Goal: Information Seeking & Learning: Check status

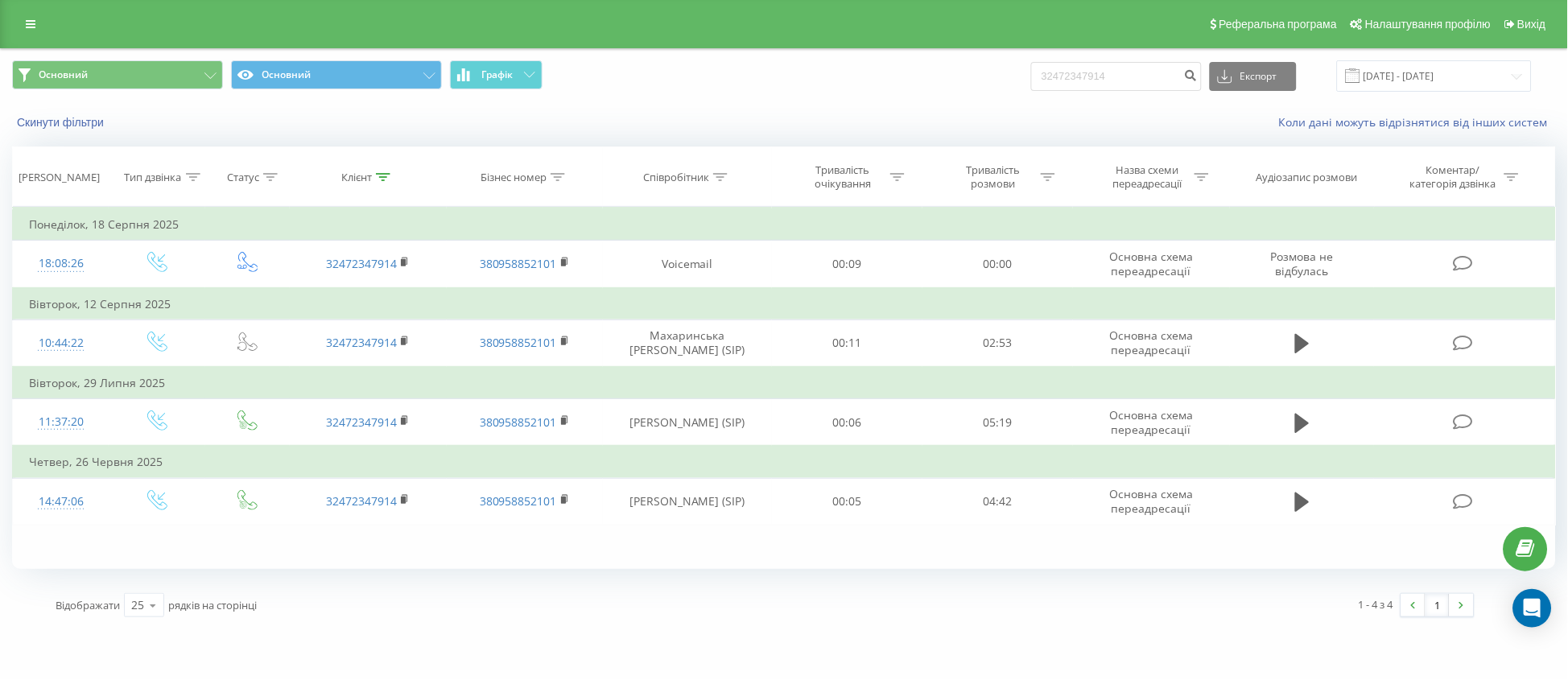
click at [0, 392] on div "Основний Основний Графік 32472347914 Експорт .csv .xls .xlsx [DATE] - [DATE] Ск…" at bounding box center [784, 339] width 1568 height 581
click at [1114, 83] on input "32472347914" at bounding box center [1116, 76] width 170 height 29
drag, startPoint x: 1147, startPoint y: 77, endPoint x: 1006, endPoint y: 91, distance: 141.7
click at [1006, 91] on div "Основний Основний Графік 32472347914 Експорт .csv .xls .xlsx [DATE] - [DATE]" at bounding box center [784, 76] width 1544 height 31
paste input "80443210180"
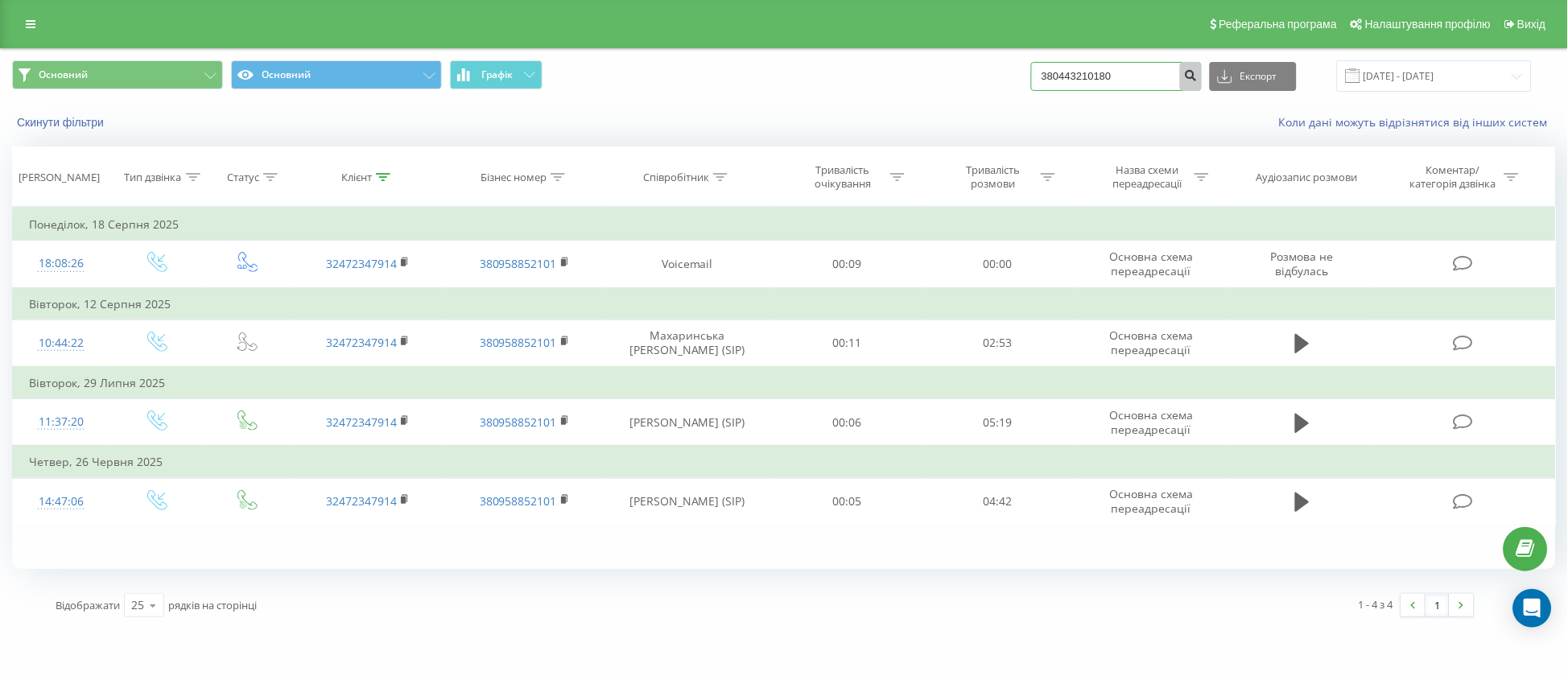
type input "380443210180"
click at [1202, 67] on button "submit" at bounding box center [1191, 76] width 21 height 29
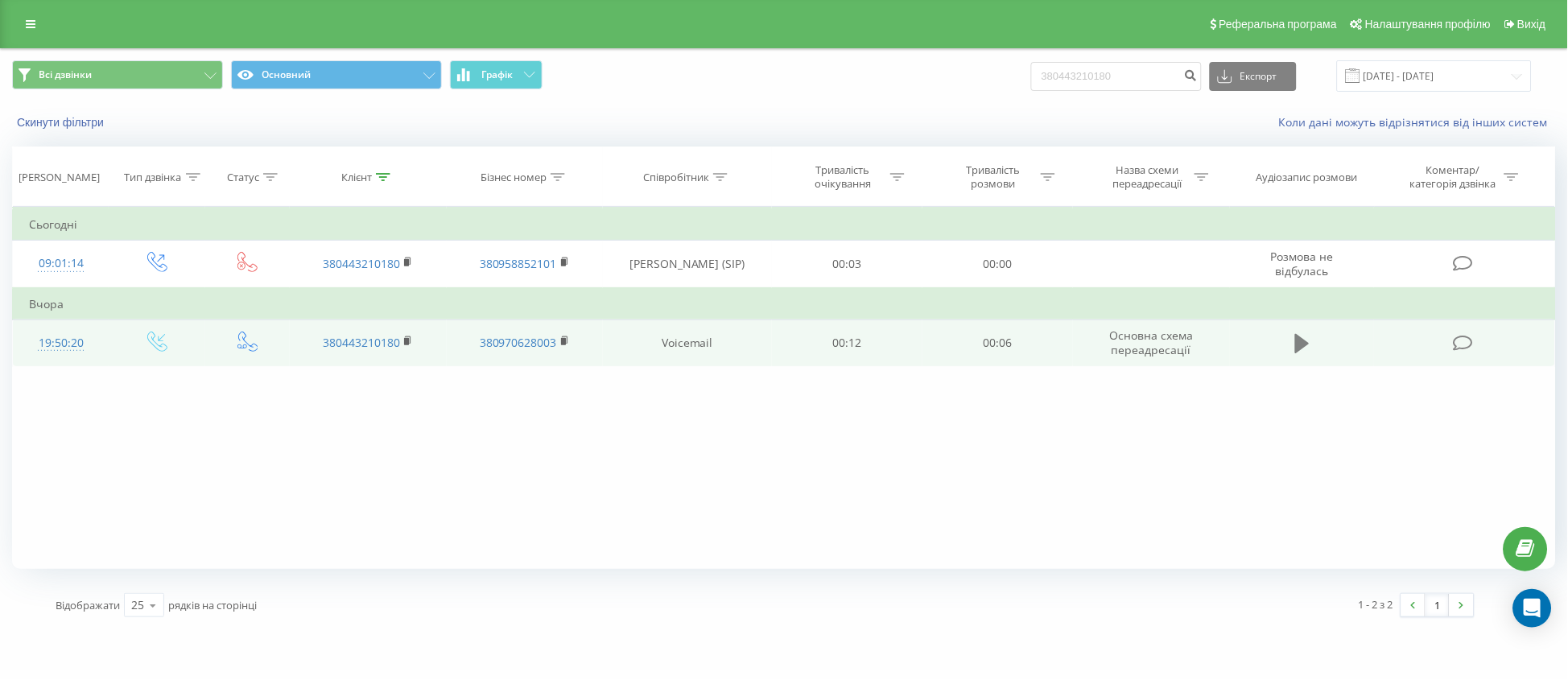
click at [1305, 333] on icon at bounding box center [1303, 343] width 15 height 22
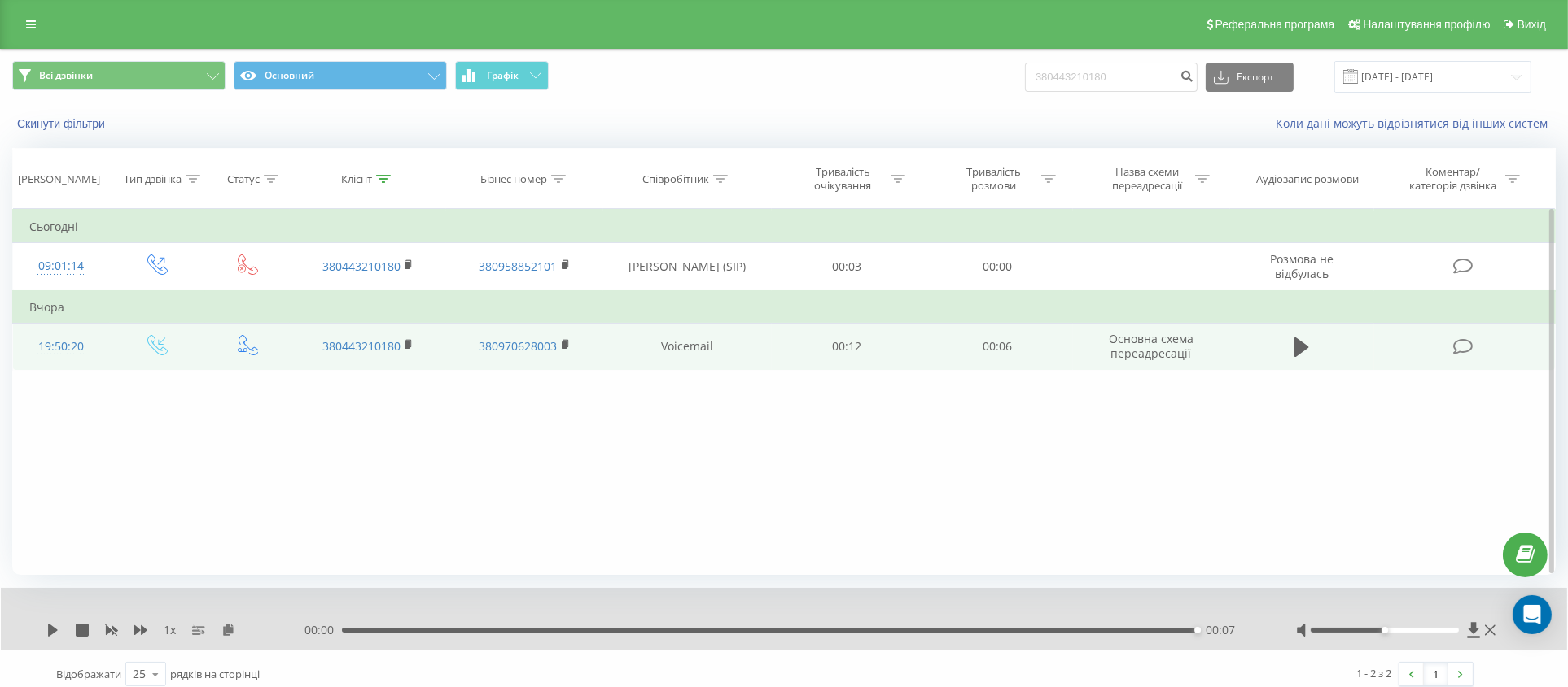
click at [85, 449] on div "Фільтрувати за умовою Дорівнює Введіть значення Скасувати OK Фільтрувати за умо…" at bounding box center [784, 392] width 1543 height 366
click at [1295, 339] on icon at bounding box center [1302, 347] width 15 height 19
click at [1493, 634] on icon at bounding box center [1490, 630] width 11 height 11
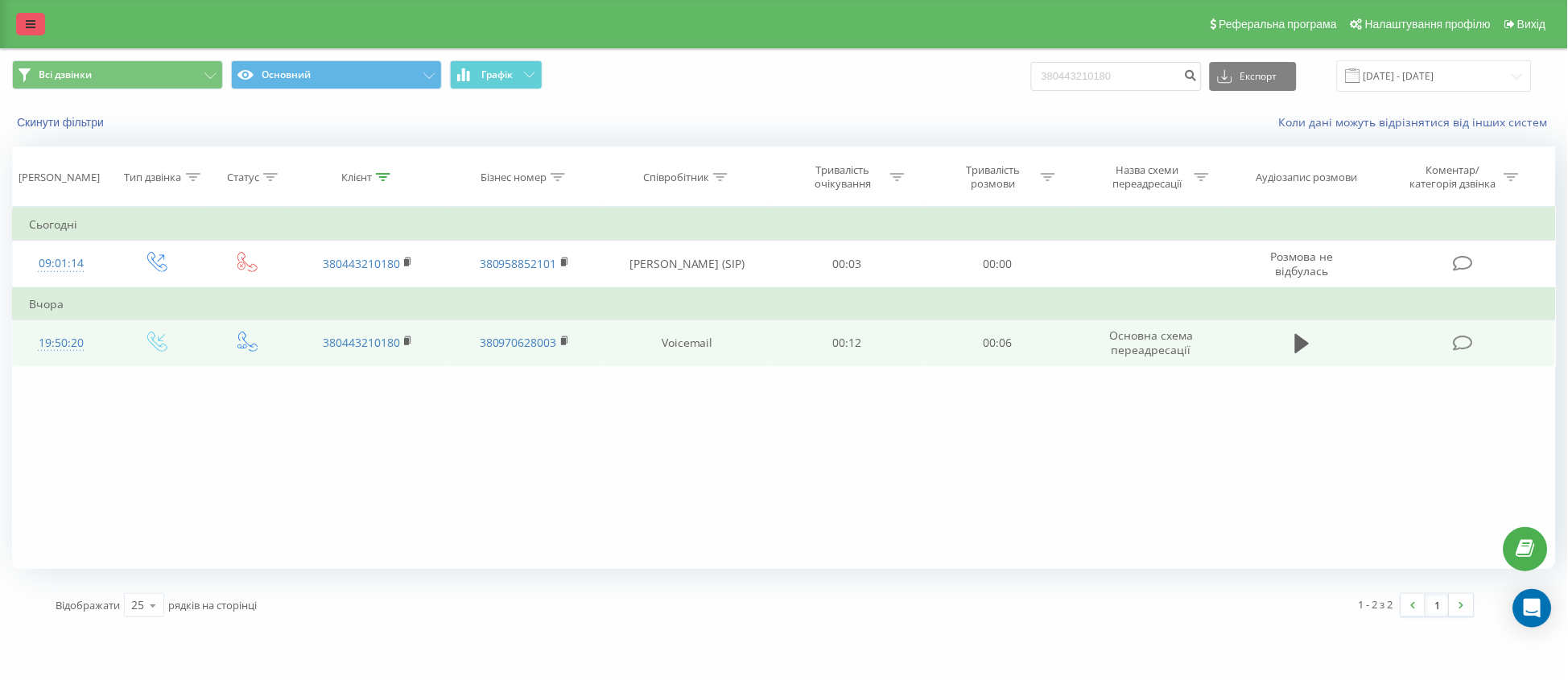
click at [33, 31] on link at bounding box center [30, 24] width 29 height 22
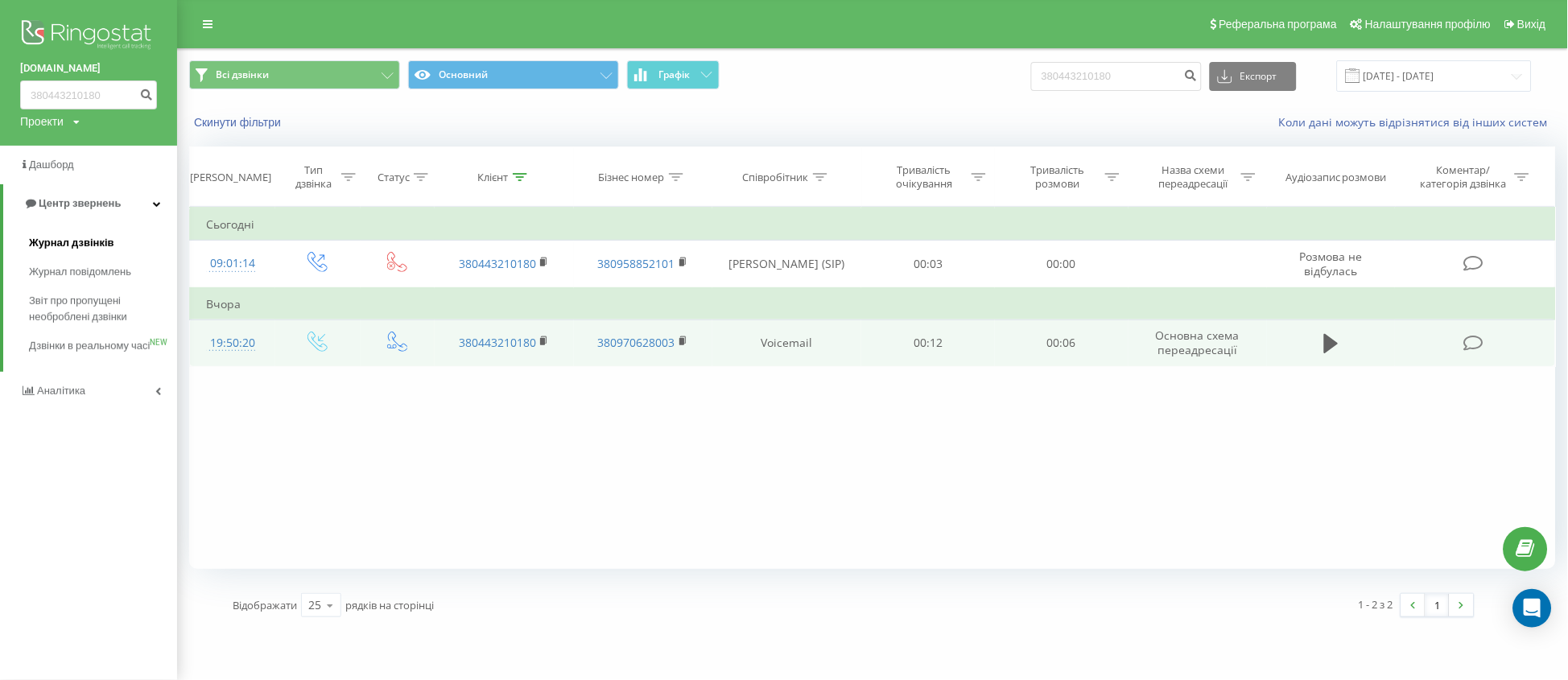
click at [95, 240] on span "Журнал дзвінків" at bounding box center [72, 244] width 86 height 16
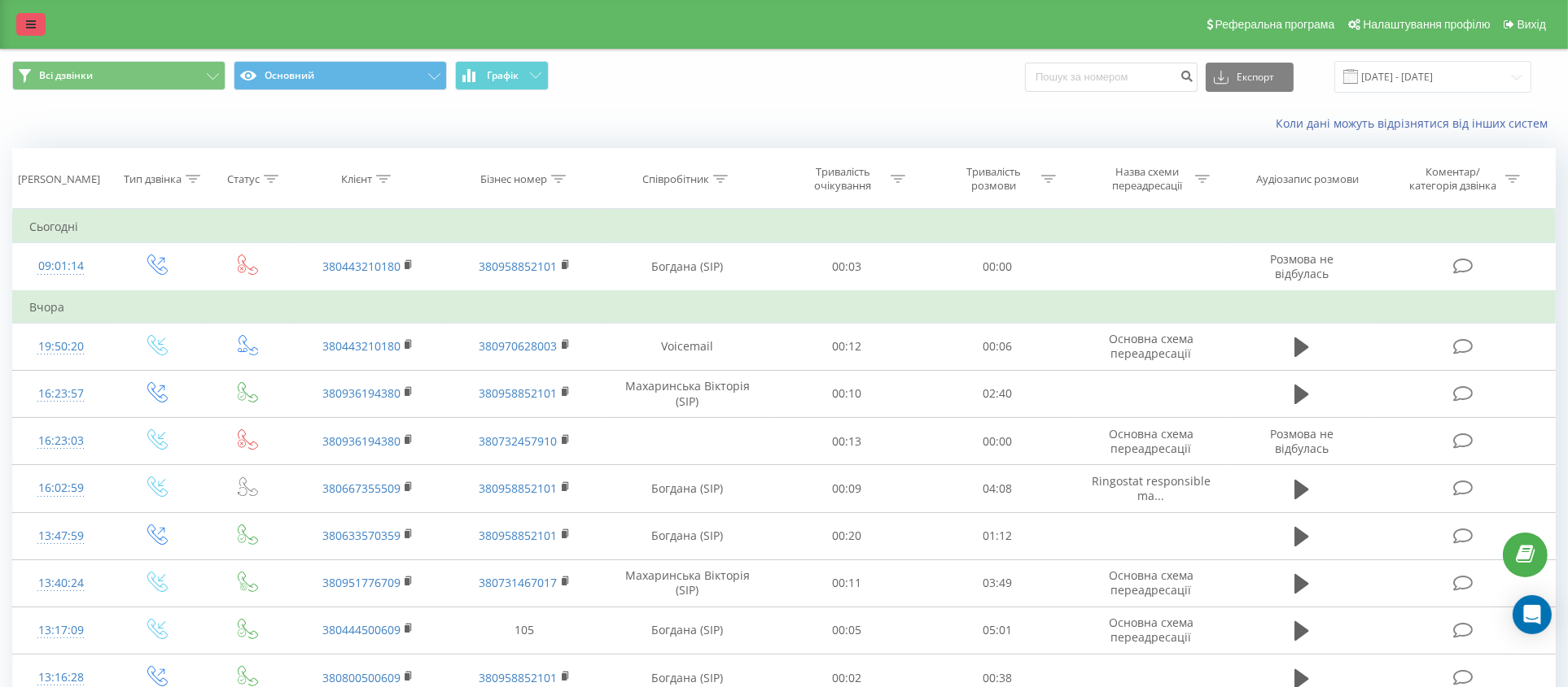
click at [30, 21] on icon at bounding box center [31, 24] width 10 height 12
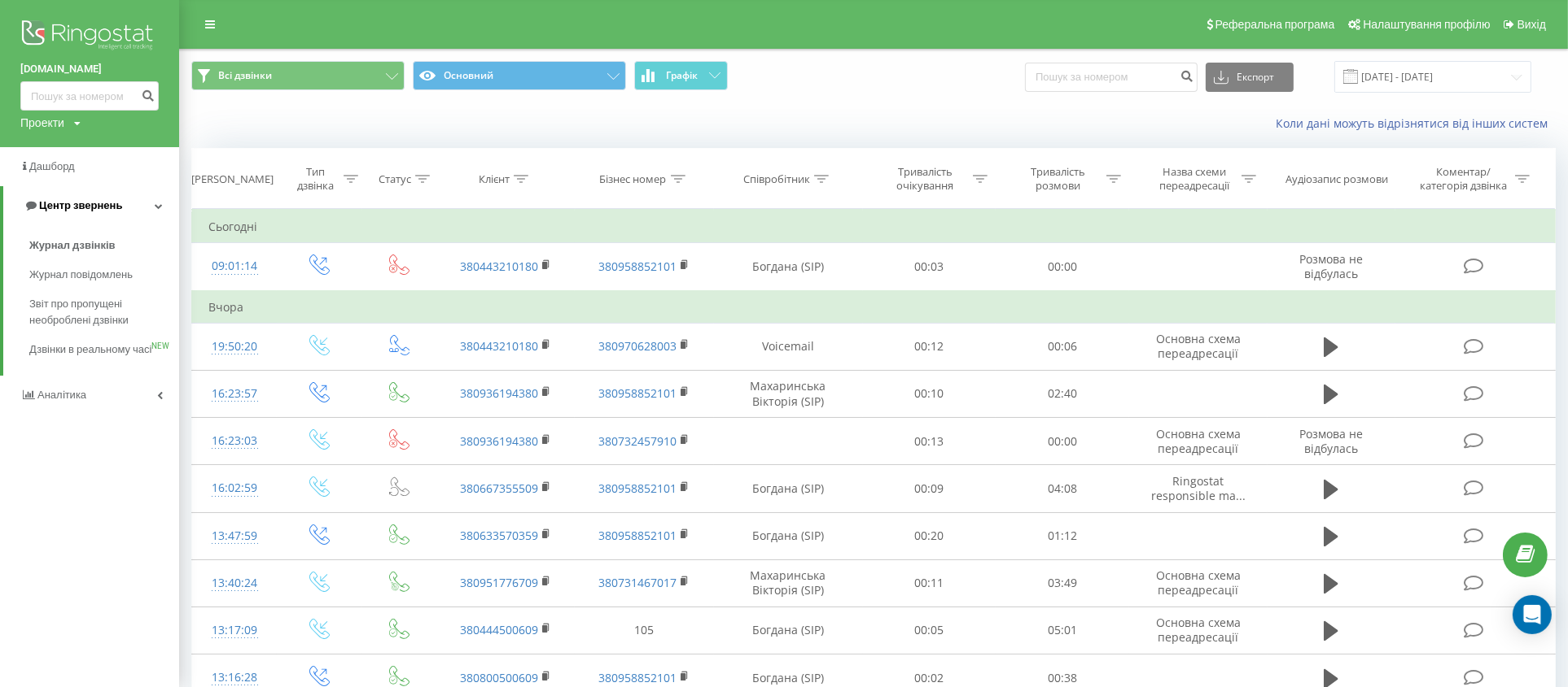
click at [162, 211] on link "Центр звернень" at bounding box center [91, 205] width 176 height 39
click at [162, 211] on link "Центр звернень" at bounding box center [89, 205] width 179 height 39
click at [56, 171] on span "Дашборд" at bounding box center [53, 166] width 48 height 12
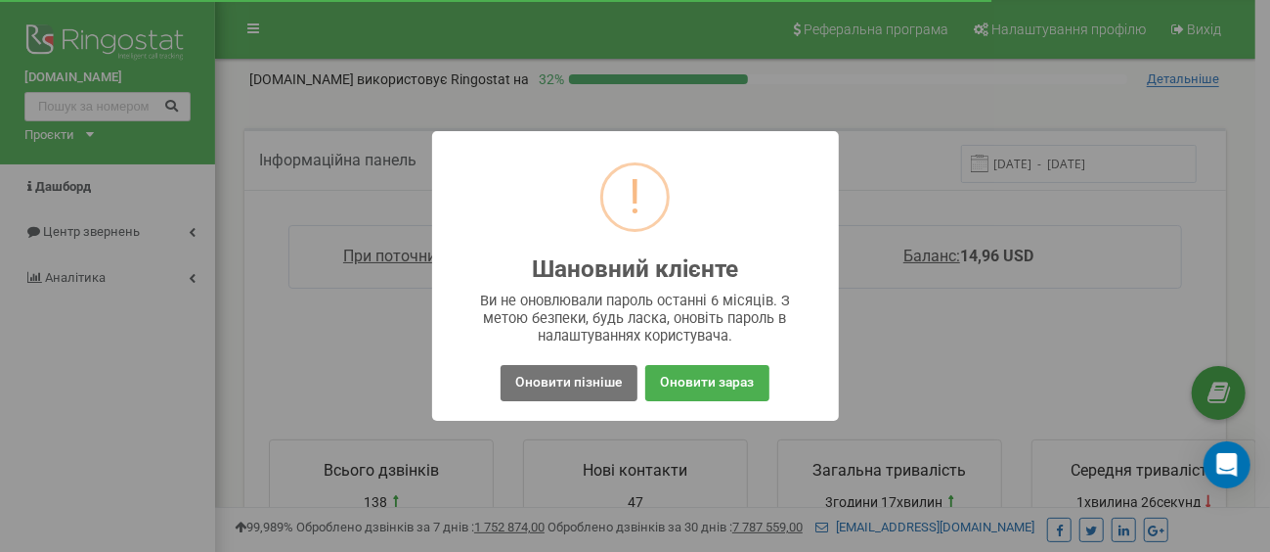
click at [958, 368] on div "! Шановний клієнте × Ви не оновлювали пароль останні 6 місяців. З метою безпеки…" at bounding box center [635, 276] width 1270 height 552
drag, startPoint x: 928, startPoint y: 352, endPoint x: 877, endPoint y: 361, distance: 51.6
click at [923, 352] on div "! Шановний клієнте × Ви не оновлювали пароль останні 6 місяців. З метою безпеки…" at bounding box center [635, 276] width 1270 height 552
click at [565, 384] on button "Оновити пізніше" at bounding box center [569, 383] width 136 height 36
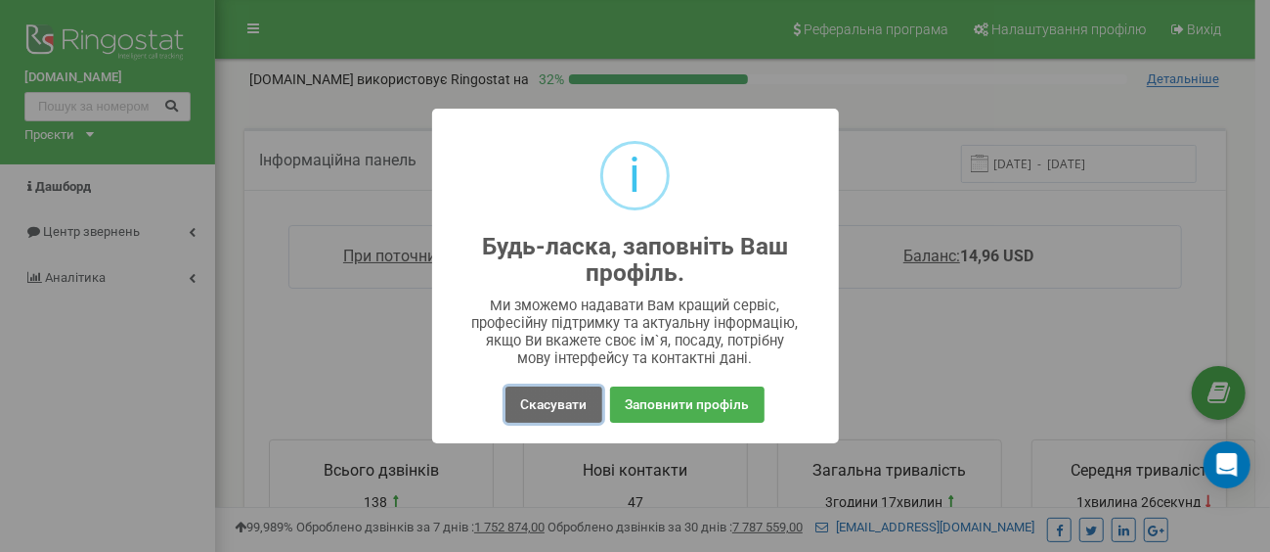
click at [573, 405] on button "Скасувати" at bounding box center [554, 404] width 96 height 36
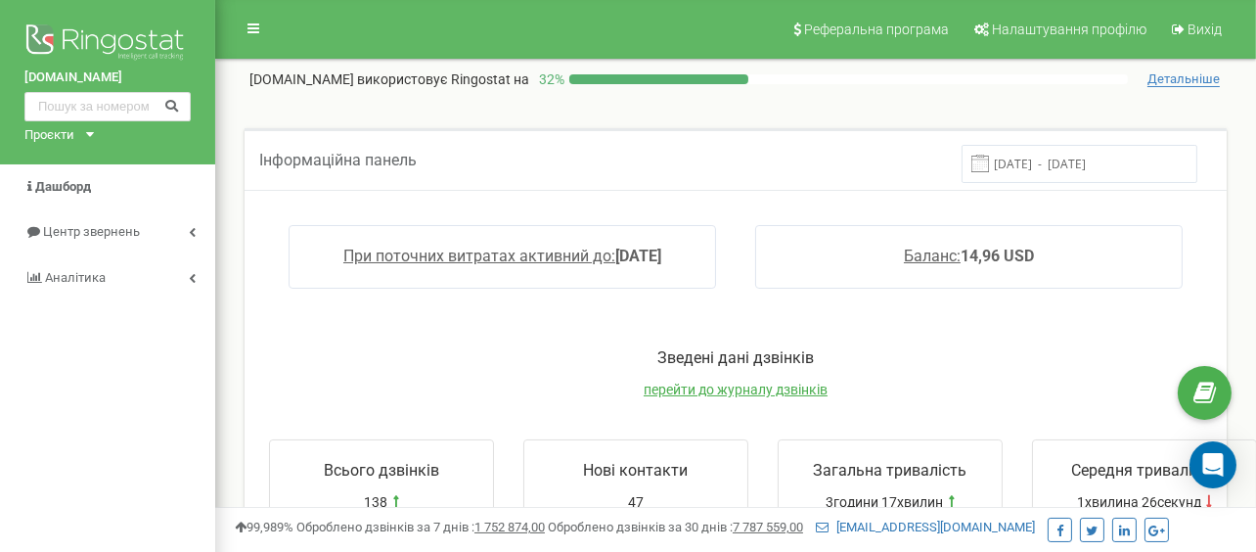
click at [1073, 163] on input "14.08.2025 - 21.08.2025" at bounding box center [1079, 164] width 236 height 38
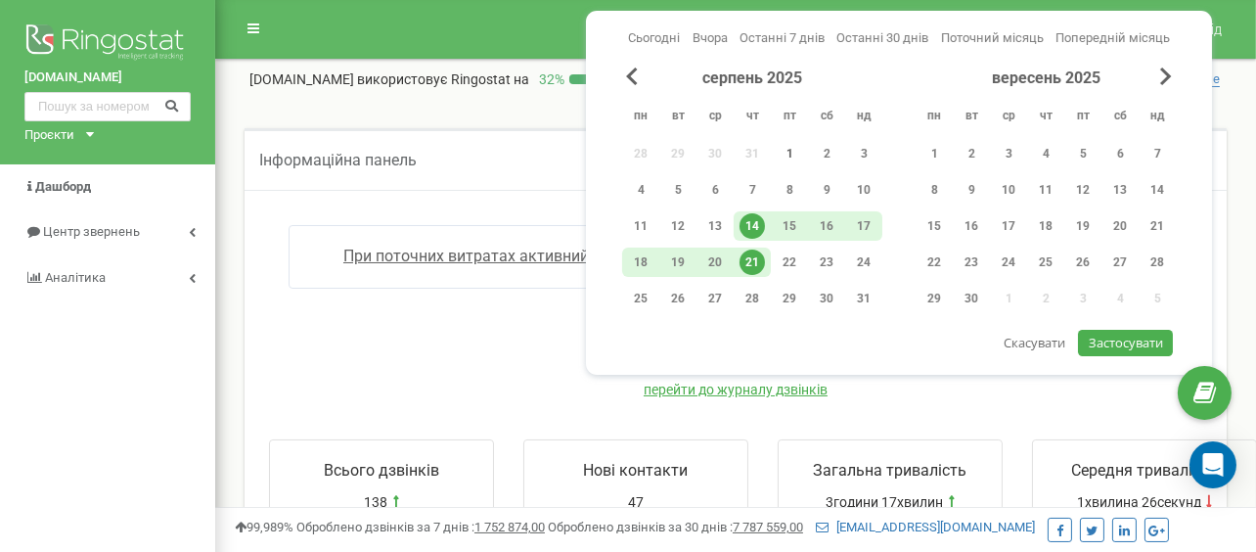
click at [792, 147] on div "1" at bounding box center [789, 153] width 25 height 25
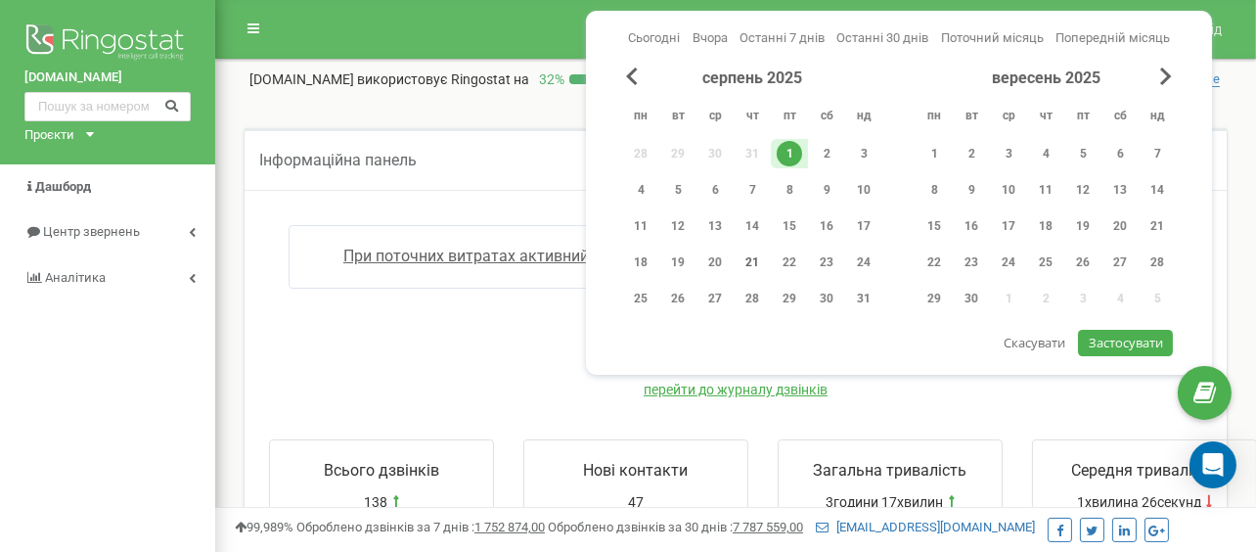
click at [749, 256] on div "21" at bounding box center [751, 261] width 25 height 25
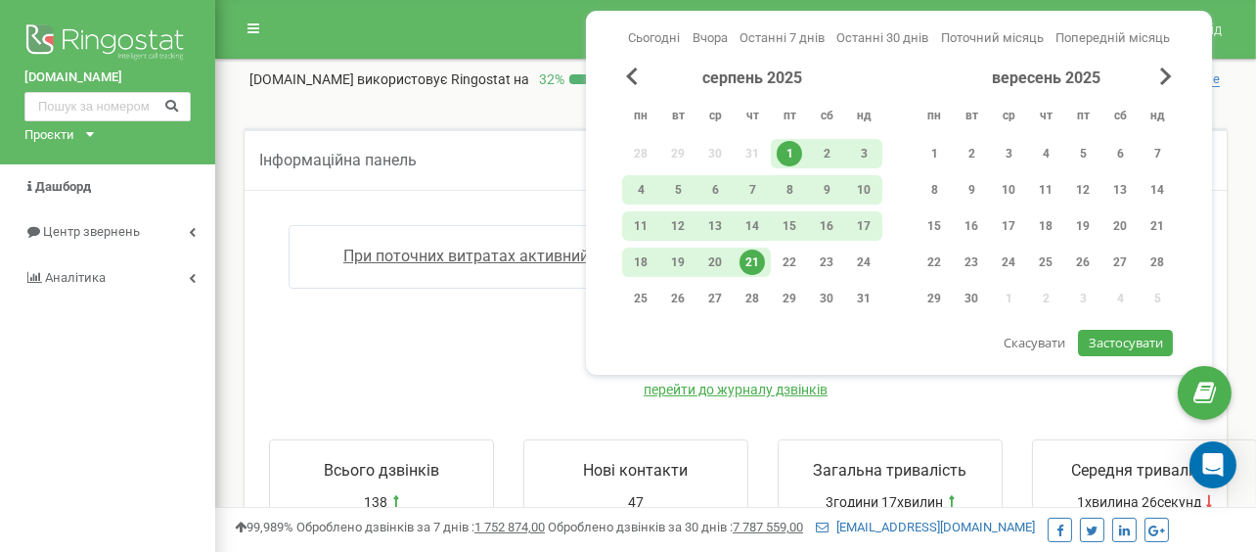
click at [1126, 345] on span "Застосувати" at bounding box center [1125, 342] width 74 height 18
type input "01.08.2025 - 21.08.2025"
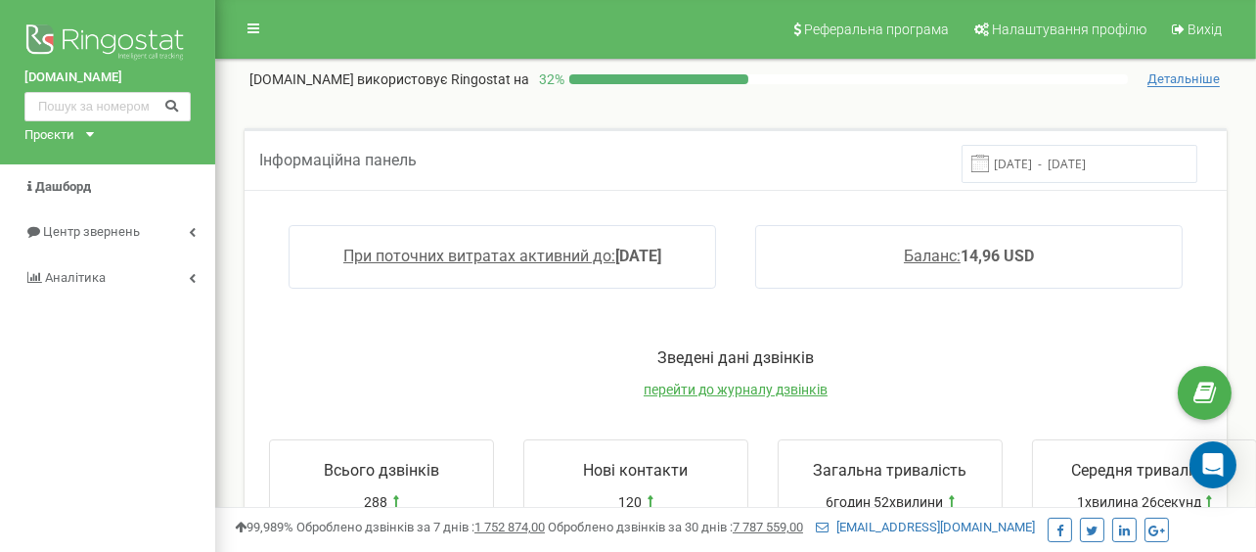
click at [1199, 244] on div "При поточних витратах активний до: 2025-08-27 Баланс: 14,96 USD" at bounding box center [735, 266] width 972 height 122
